Goal: Task Accomplishment & Management: Manage account settings

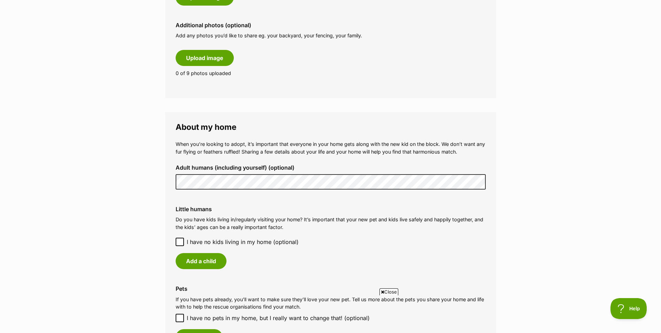
scroll to position [418, 0]
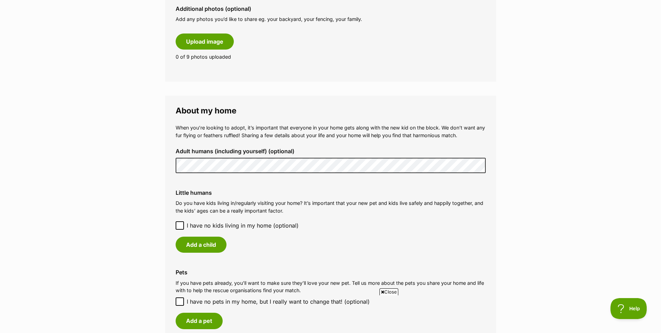
click at [180, 226] on icon at bounding box center [180, 225] width 4 height 3
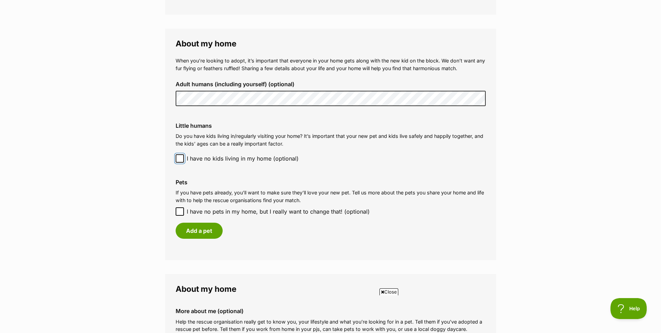
scroll to position [488, 0]
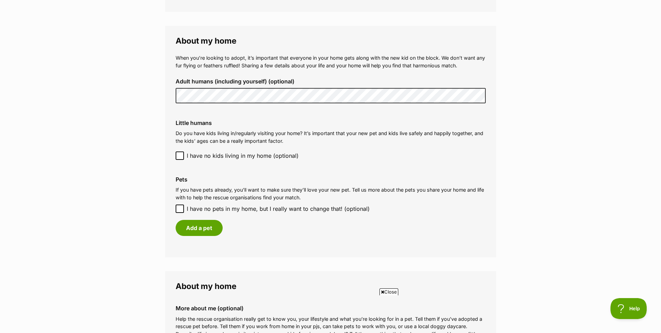
click at [182, 208] on icon at bounding box center [179, 208] width 5 height 5
click at [182, 208] on input "I have no pets in my home, but I really want to change that! (optional)" at bounding box center [180, 208] width 8 height 8
checkbox input "true"
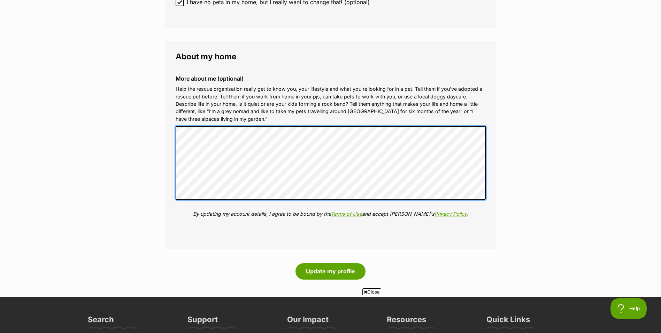
scroll to position [697, 0]
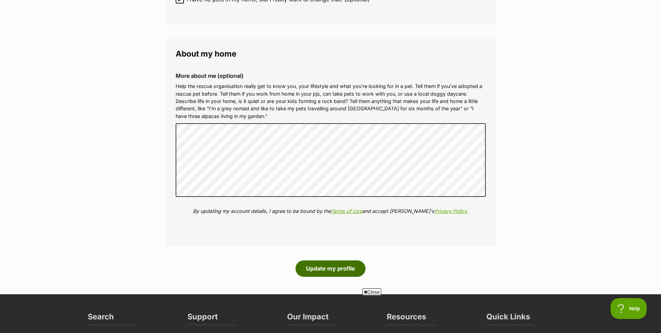
click at [349, 268] on button "Update my profile" at bounding box center [331, 268] width 70 height 16
